Goal: Contribute content: Add original content to the website for others to see

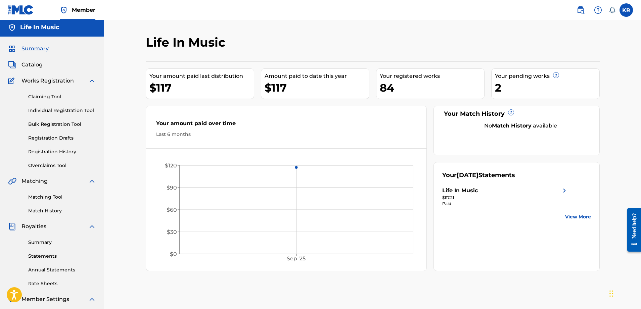
click at [32, 64] on span "Catalog" at bounding box center [32, 65] width 21 height 8
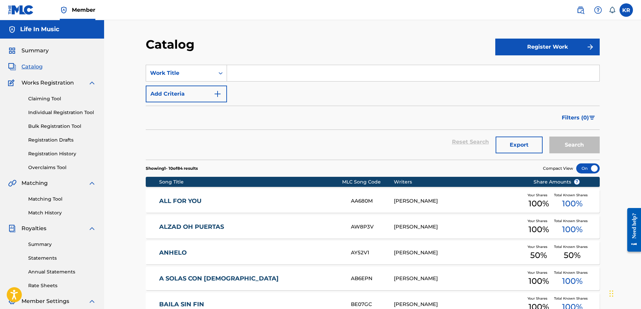
click at [550, 50] on button "Register Work" at bounding box center [548, 47] width 105 height 17
click at [523, 71] on link "Individual" at bounding box center [548, 69] width 105 height 16
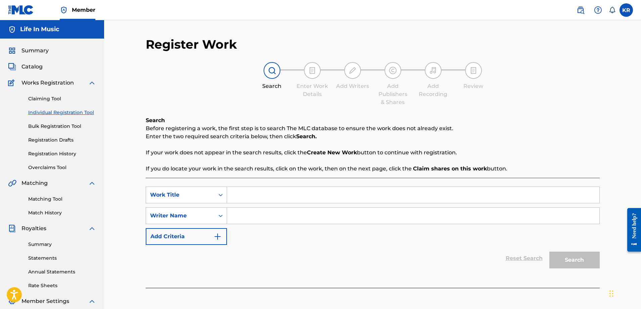
click at [451, 199] on input "Search Form" at bounding box center [413, 195] width 373 height 16
type input "f"
click at [464, 220] on input "Search Form" at bounding box center [413, 216] width 373 height 16
type input "f"
click at [569, 257] on button "Search" at bounding box center [575, 260] width 50 height 17
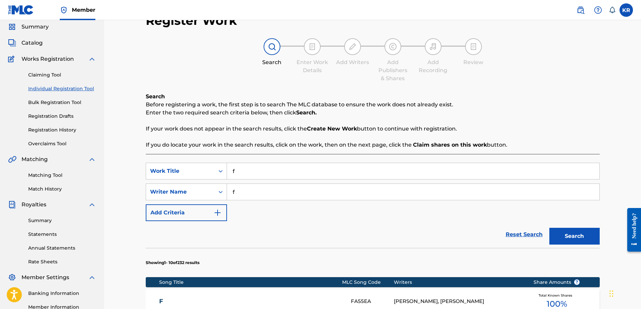
scroll to position [129, 0]
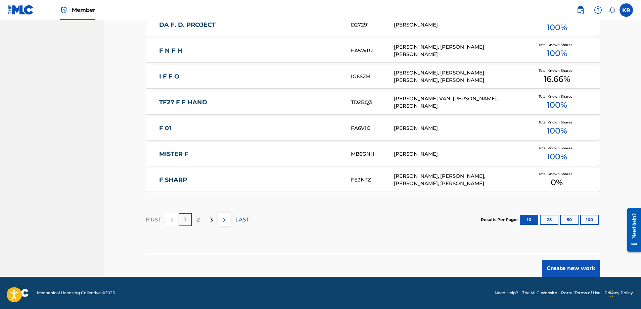
click at [557, 265] on button "Create new work" at bounding box center [571, 268] width 58 height 17
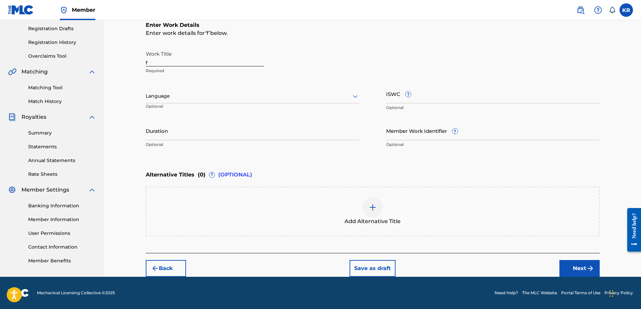
click at [161, 62] on input "f" at bounding box center [205, 56] width 118 height 19
type input "El Primer Suspiro"
click at [583, 270] on button "Next" at bounding box center [580, 268] width 40 height 17
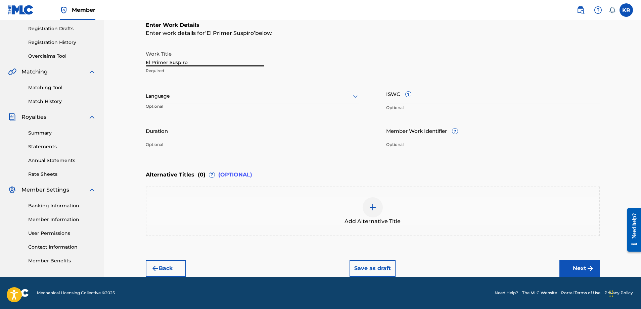
scroll to position [107, 0]
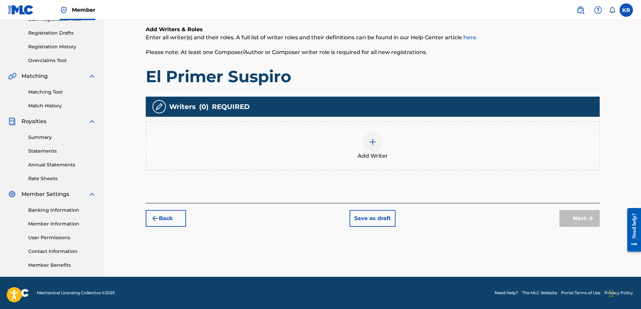
click at [370, 144] on img at bounding box center [373, 142] width 8 height 8
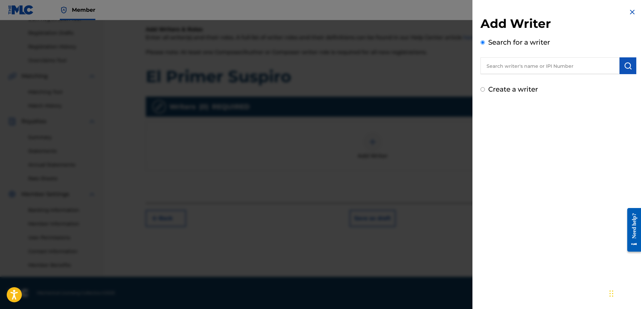
click at [494, 67] on input "text" at bounding box center [550, 65] width 139 height 17
type input "[PERSON_NAME]"
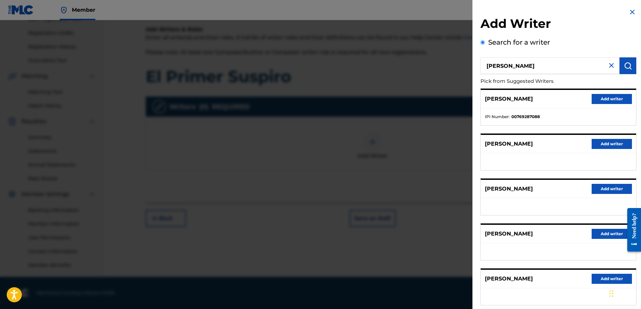
click at [596, 97] on button "Add writer" at bounding box center [612, 99] width 40 height 10
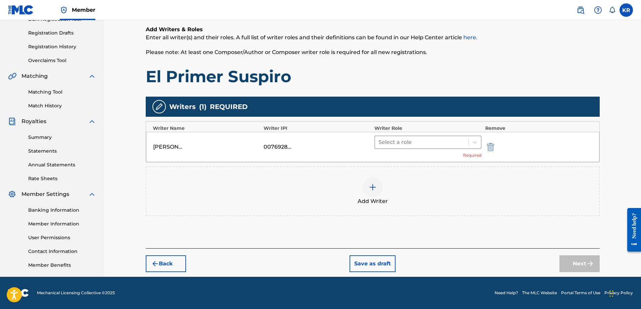
click at [396, 142] on div at bounding box center [422, 142] width 87 height 9
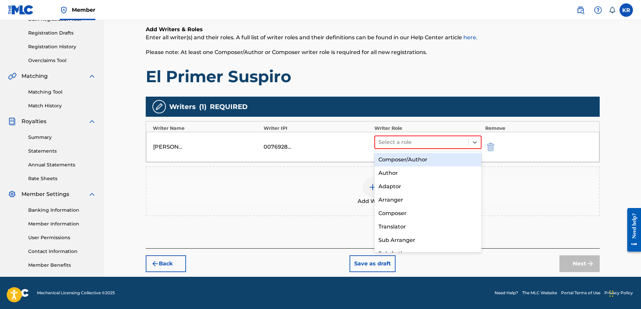
click at [396, 159] on div "Composer/Author" at bounding box center [429, 159] width 108 height 13
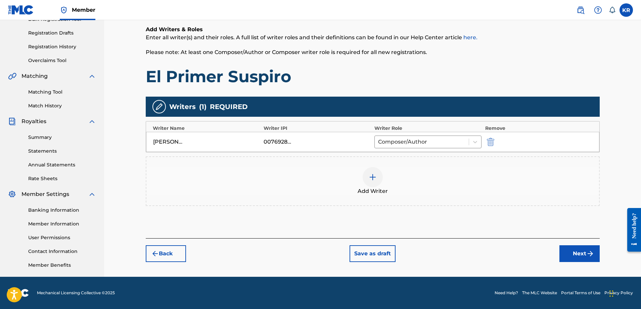
click at [567, 250] on button "Next" at bounding box center [580, 254] width 40 height 17
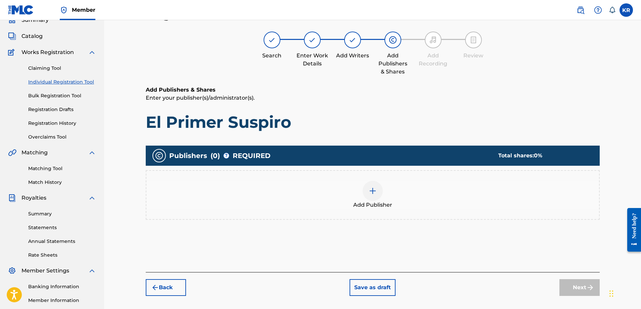
scroll to position [30, 0]
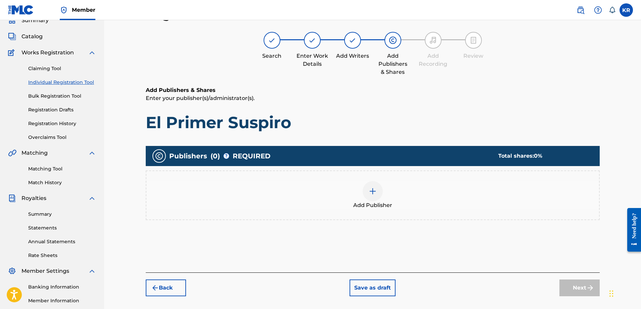
click at [376, 192] on img at bounding box center [373, 192] width 8 height 8
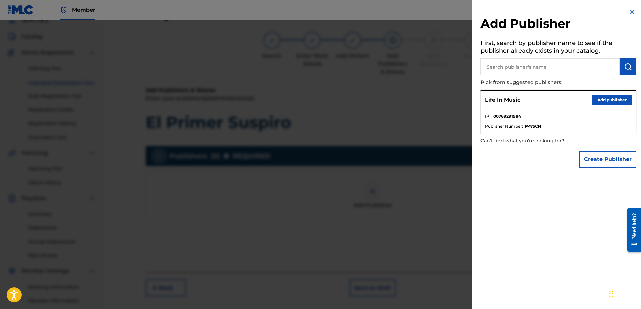
click at [600, 97] on button "Add publisher" at bounding box center [612, 100] width 40 height 10
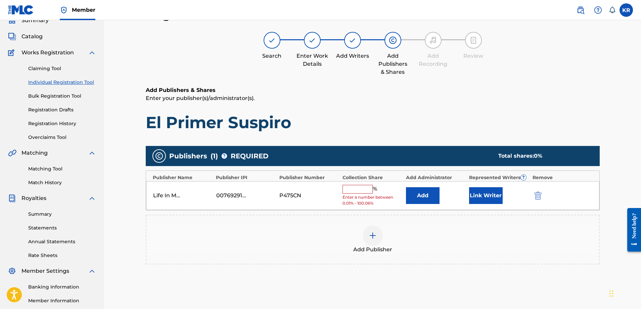
click at [361, 190] on input "text" at bounding box center [358, 189] width 30 height 9
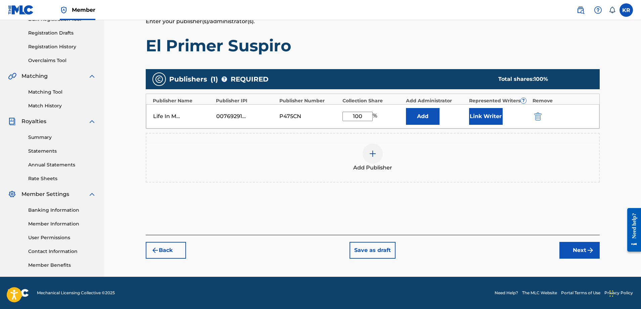
type input "100"
click at [578, 254] on button "Next" at bounding box center [580, 250] width 40 height 17
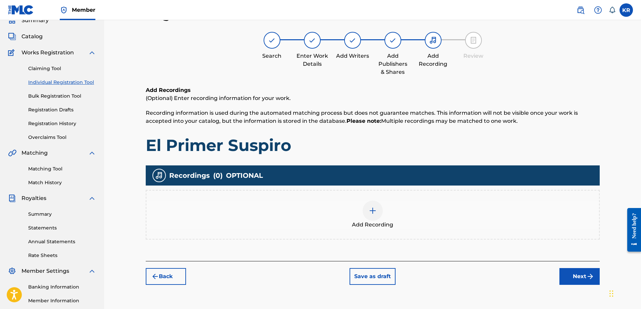
click at [375, 211] on img at bounding box center [373, 211] width 8 height 8
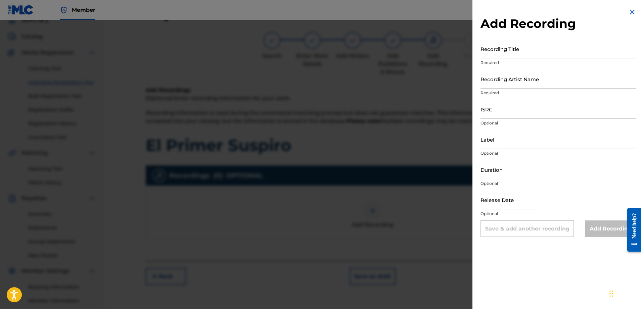
click at [495, 44] on input "Recording Title" at bounding box center [559, 48] width 156 height 19
type input "El Primer Suspiro"
click at [496, 83] on input "Recording Artist Name" at bounding box center [559, 79] width 156 height 19
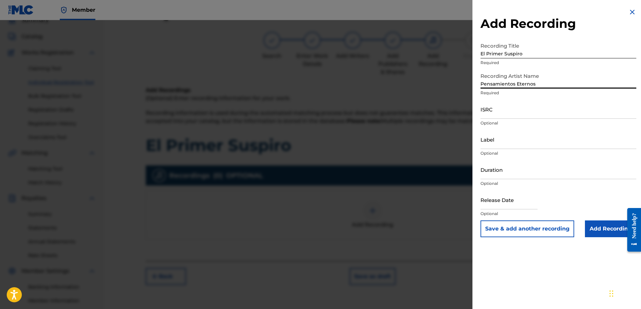
type input "Pensamientos Eternos"
click at [492, 111] on input "ISRC" at bounding box center [559, 109] width 156 height 19
paste input "QT65Y2503136"
type input "QT65Y2503136"
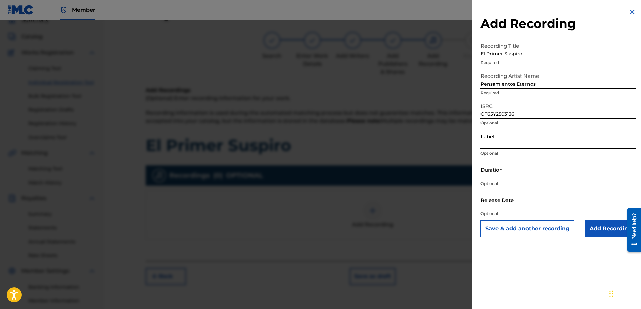
click at [515, 145] on input "Label" at bounding box center [559, 139] width 156 height 19
type input "Life In Music"
click at [506, 204] on input "text" at bounding box center [509, 200] width 57 height 19
select select "8"
select select "2025"
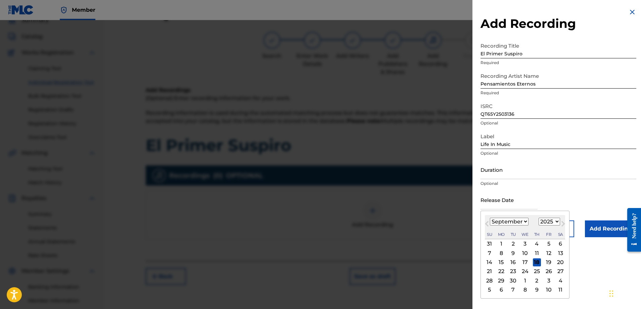
click at [509, 273] on div "23" at bounding box center [513, 272] width 8 height 8
type input "[DATE]"
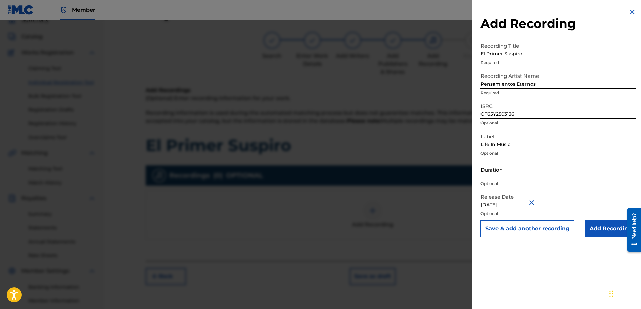
click at [600, 232] on input "Add Recording" at bounding box center [610, 229] width 51 height 17
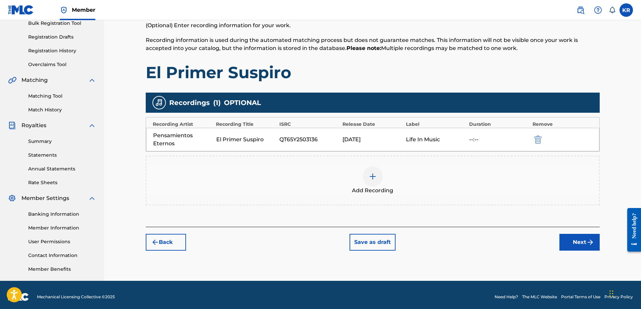
click at [587, 241] on img "submit" at bounding box center [591, 243] width 8 height 8
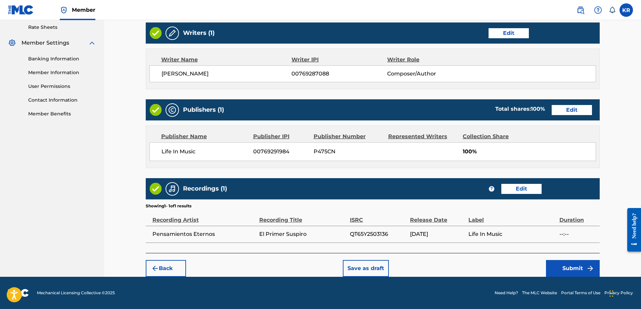
scroll to position [259, 0]
click at [573, 269] on button "Submit" at bounding box center [573, 268] width 54 height 17
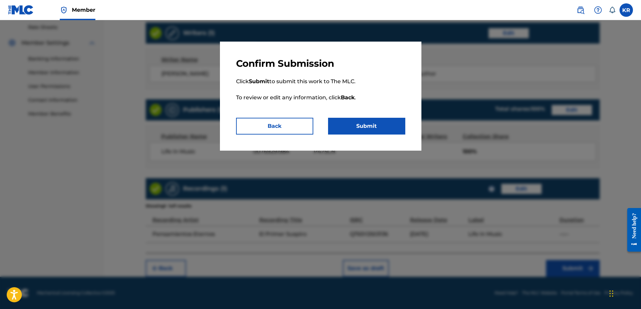
click at [364, 132] on button "Submit" at bounding box center [366, 126] width 77 height 17
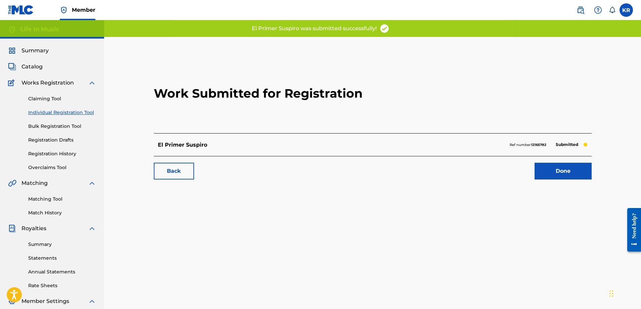
click at [550, 172] on link "Done" at bounding box center [563, 171] width 57 height 17
